Goal: Task Accomplishment & Management: Manage account settings

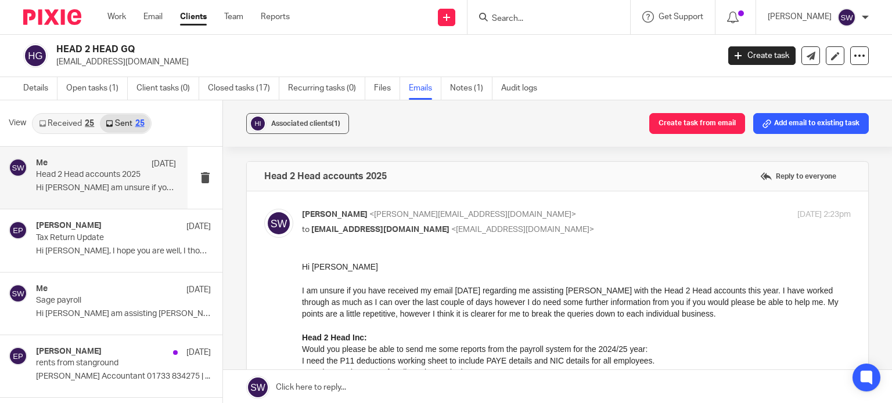
scroll to position [464, 0]
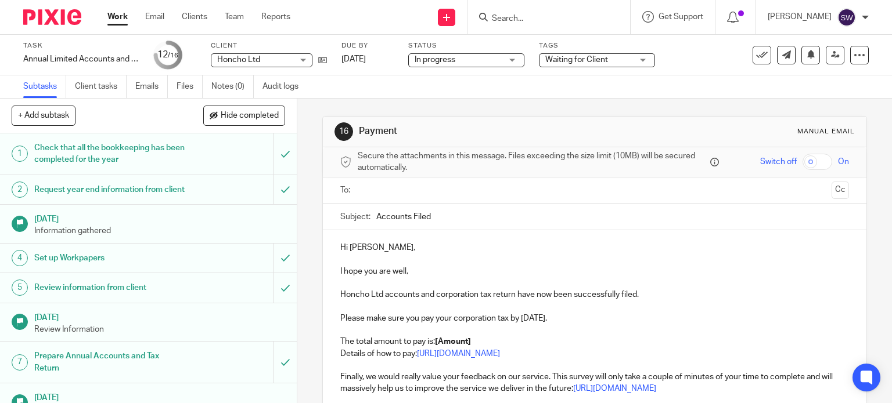
scroll to position [116, 0]
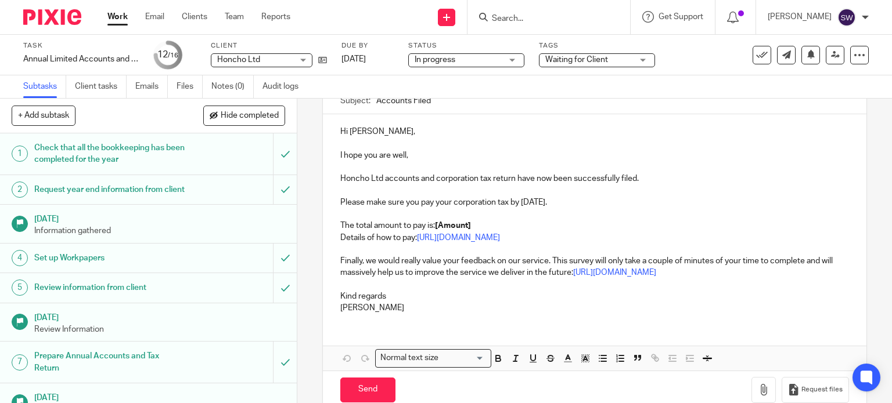
click at [44, 89] on link "Subtasks" at bounding box center [44, 86] width 43 height 23
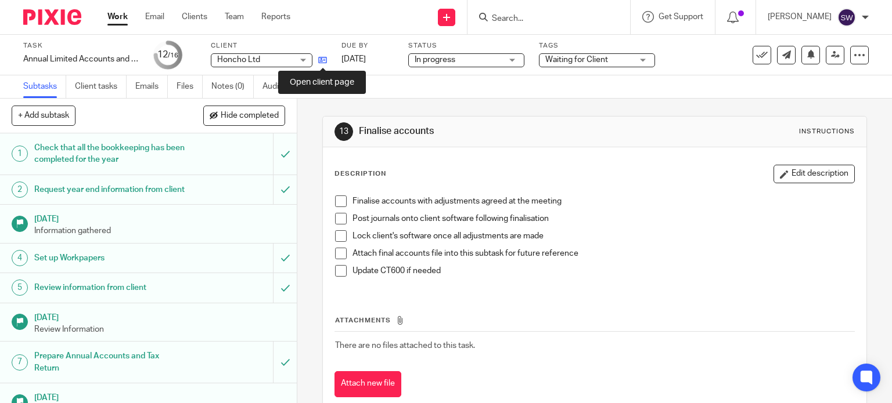
click at [325, 60] on icon at bounding box center [322, 60] width 9 height 9
